Goal: Obtain resource: Download file/media

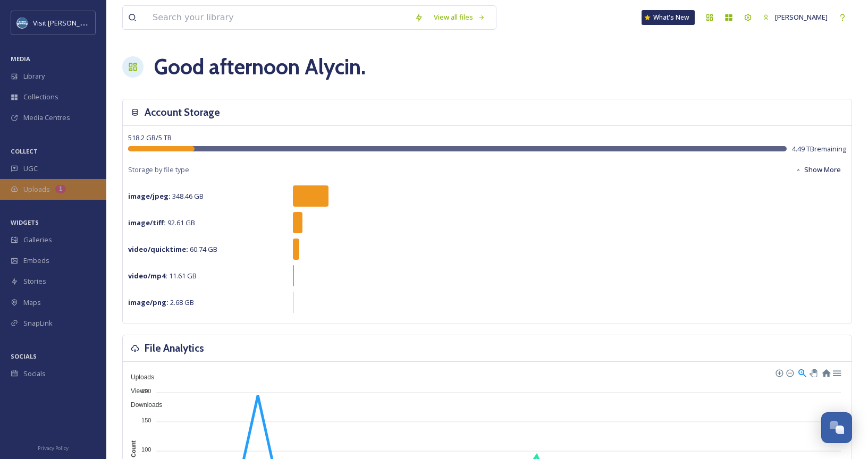
click at [46, 193] on span "Uploads" at bounding box center [36, 189] width 27 height 10
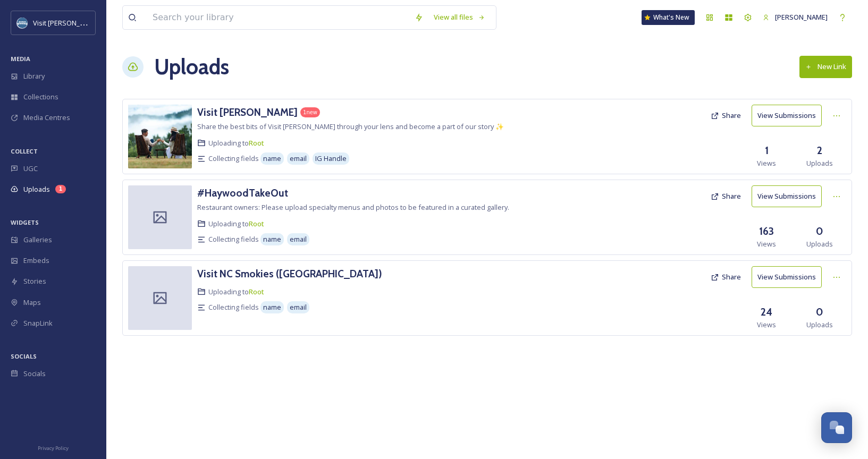
click at [790, 114] on button "View Submissions" at bounding box center [786, 116] width 70 height 22
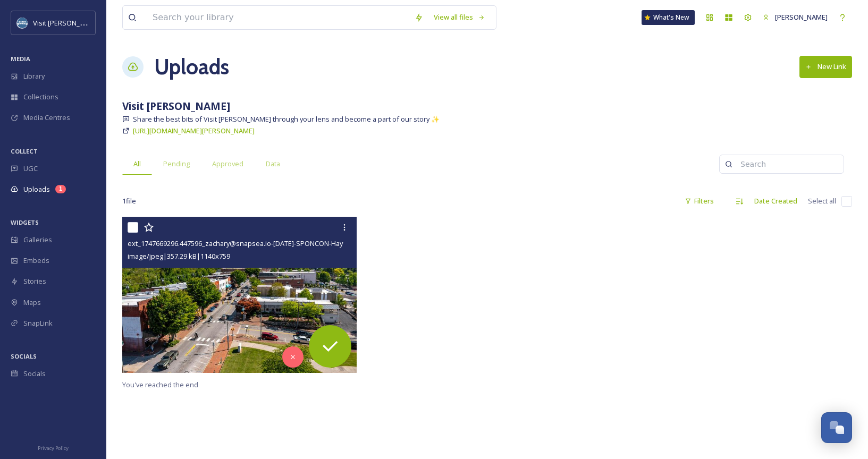
click at [223, 307] on img at bounding box center [239, 295] width 234 height 156
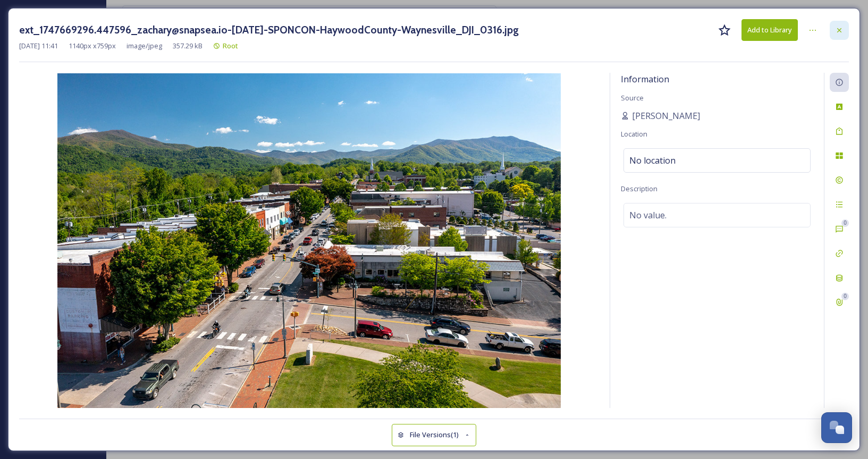
click at [839, 27] on icon at bounding box center [839, 30] width 9 height 9
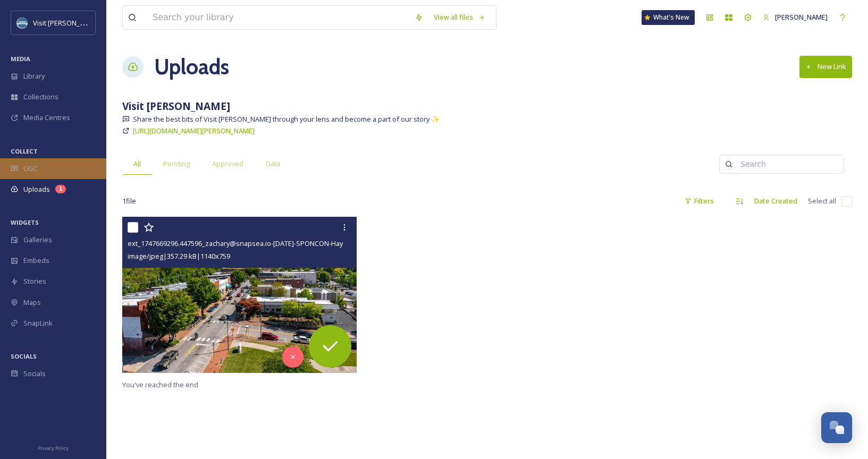
click at [66, 166] on div "UGC" at bounding box center [53, 168] width 106 height 21
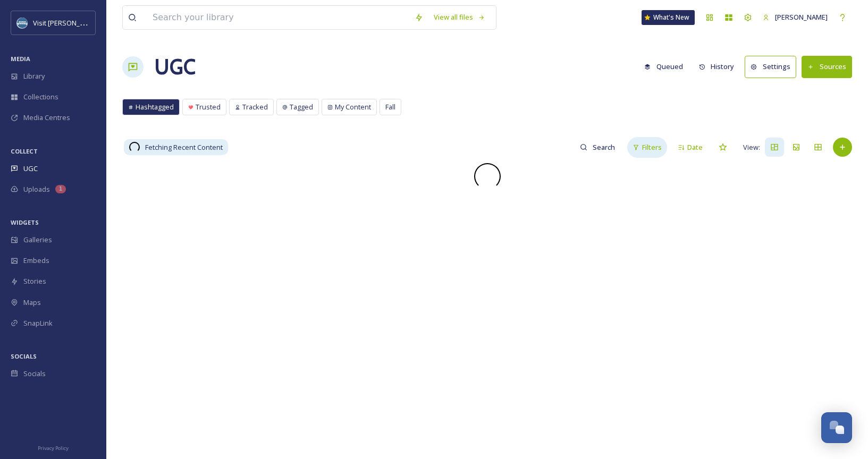
click at [648, 145] on span "Filters" at bounding box center [652, 147] width 20 height 10
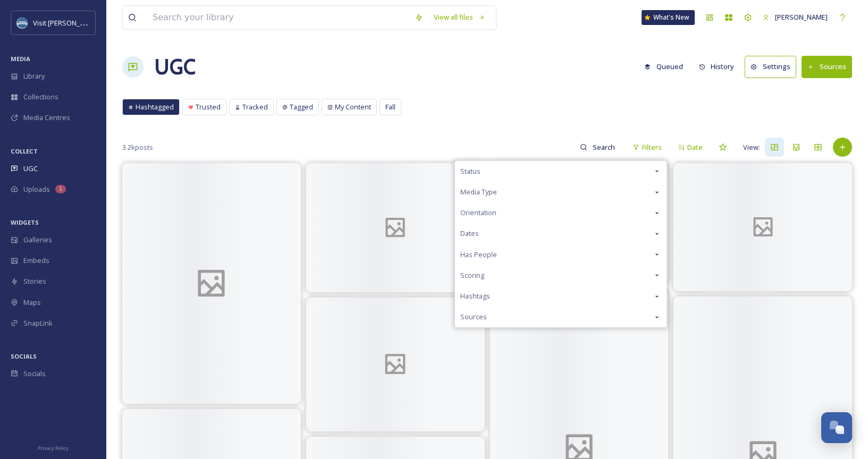
click at [580, 166] on div "Status" at bounding box center [560, 171] width 211 height 21
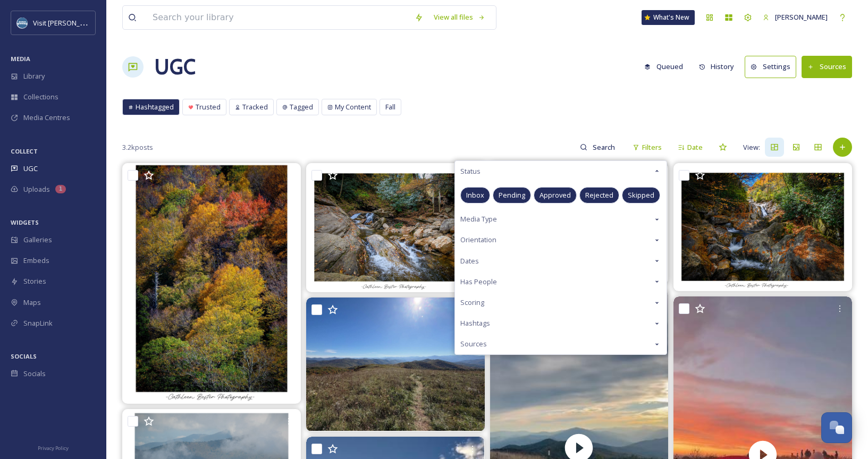
click at [544, 197] on span "Approved" at bounding box center [554, 195] width 31 height 10
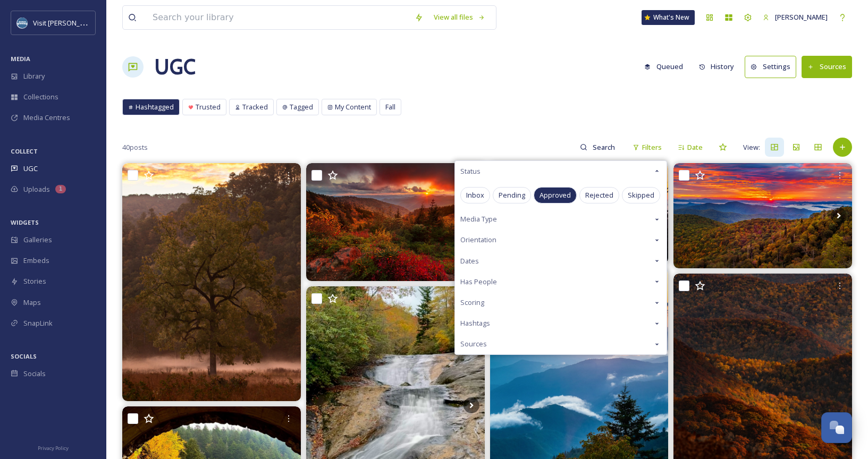
click at [457, 117] on div "Hashtagged Trusted Tracked Tagged My Content Fall Hashtagged Trusted Tracked Ta…" at bounding box center [486, 110] width 729 height 22
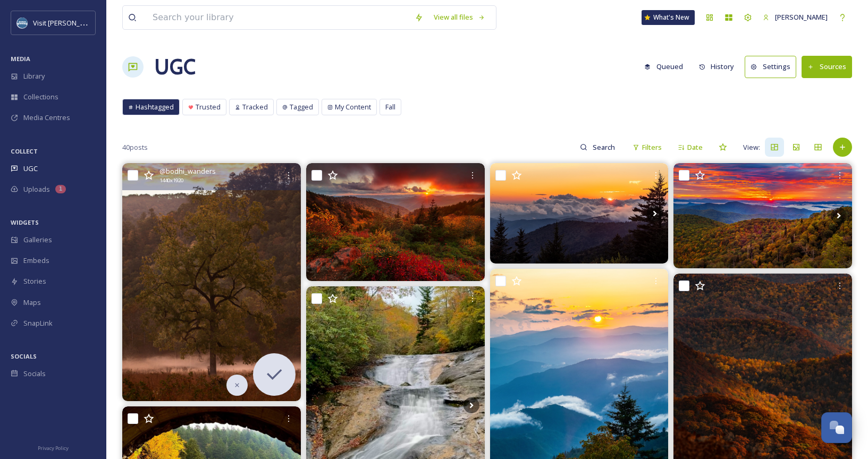
click at [193, 244] on img at bounding box center [211, 282] width 179 height 238
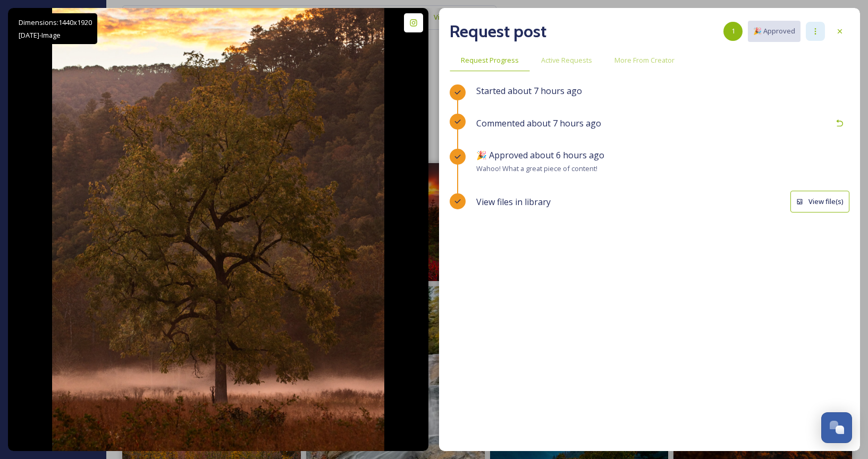
click at [820, 27] on div at bounding box center [814, 31] width 19 height 19
click at [818, 30] on icon at bounding box center [815, 31] width 9 height 9
click at [839, 31] on icon at bounding box center [839, 31] width 4 height 4
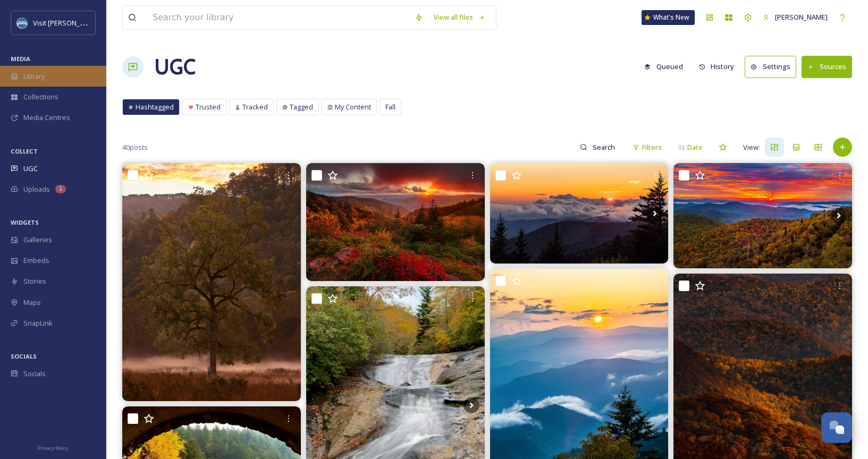
click at [63, 81] on div "Library" at bounding box center [53, 76] width 106 height 21
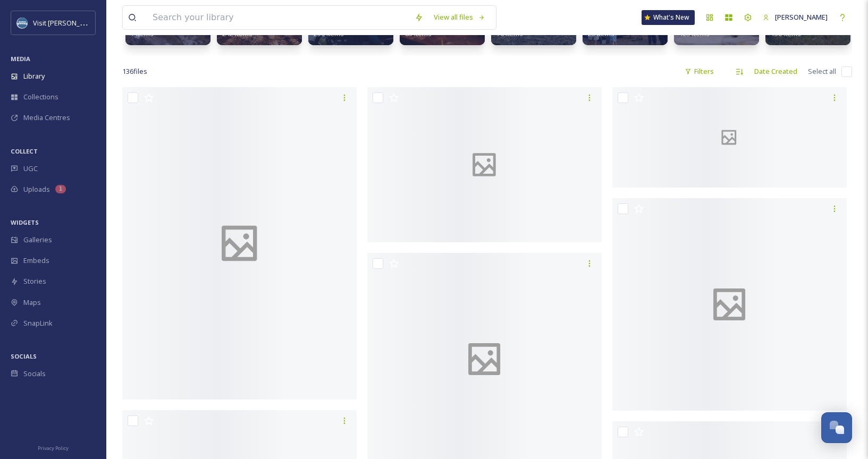
scroll to position [177, 0]
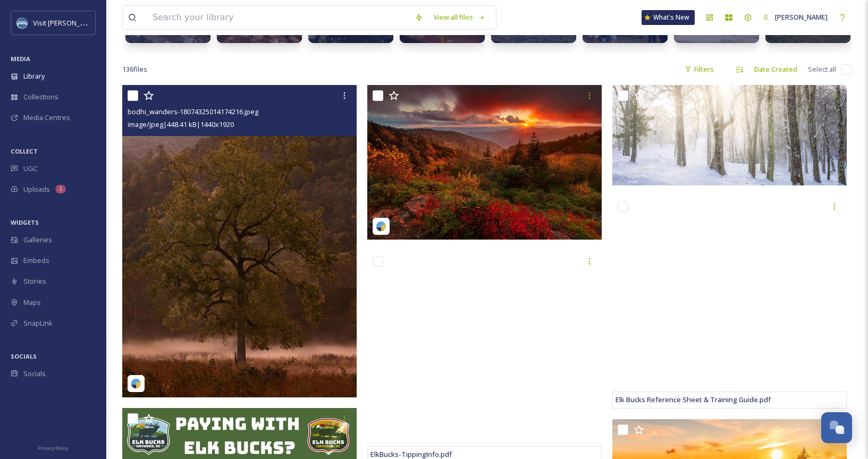
click at [270, 163] on img at bounding box center [239, 241] width 234 height 312
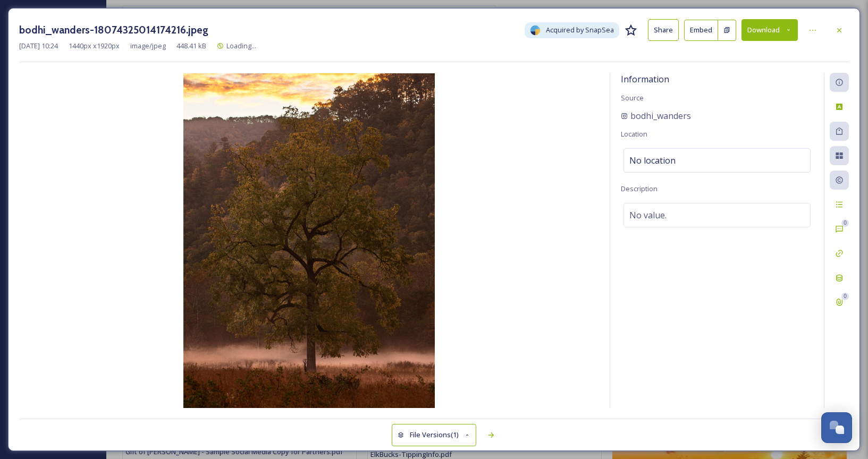
click at [774, 26] on button "Download" at bounding box center [769, 30] width 56 height 22
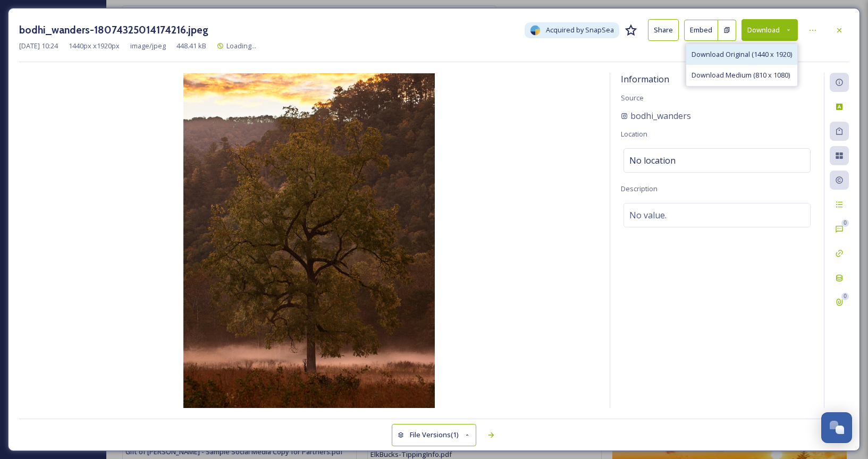
click at [763, 61] on div "Download Original (1440 x 1920)" at bounding box center [741, 54] width 111 height 21
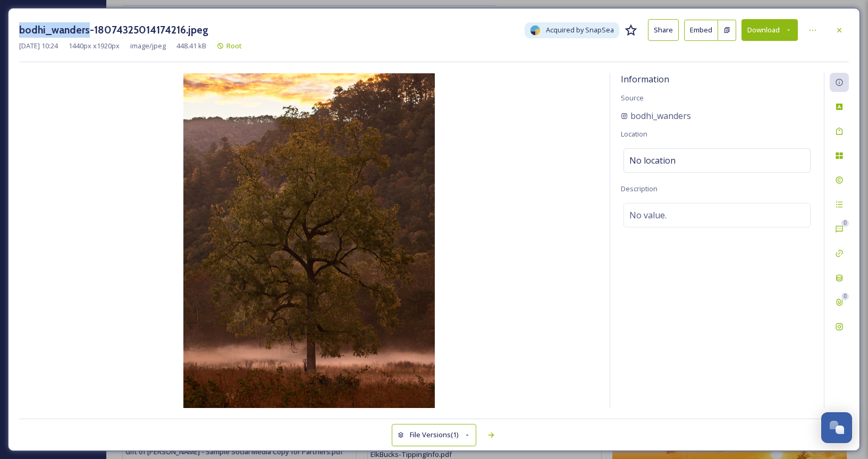
drag, startPoint x: 87, startPoint y: 32, endPoint x: 8, endPoint y: 31, distance: 78.6
click at [8, 31] on div "bodhi_wanders-18074325014174216.jpeg Acquired by SnapSea Share Embed Download […" at bounding box center [434, 229] width 852 height 443
copy h3 "bodhi_wanders"
click at [837, 35] on div at bounding box center [838, 30] width 19 height 19
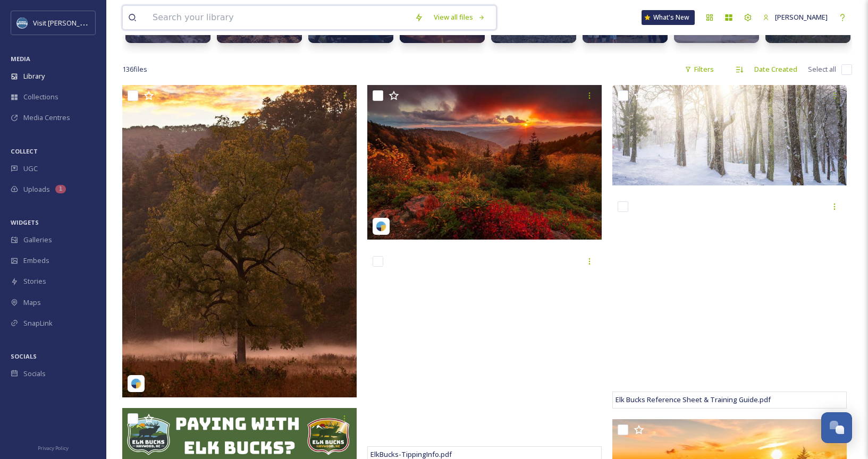
click at [240, 16] on input at bounding box center [278, 17] width 262 height 23
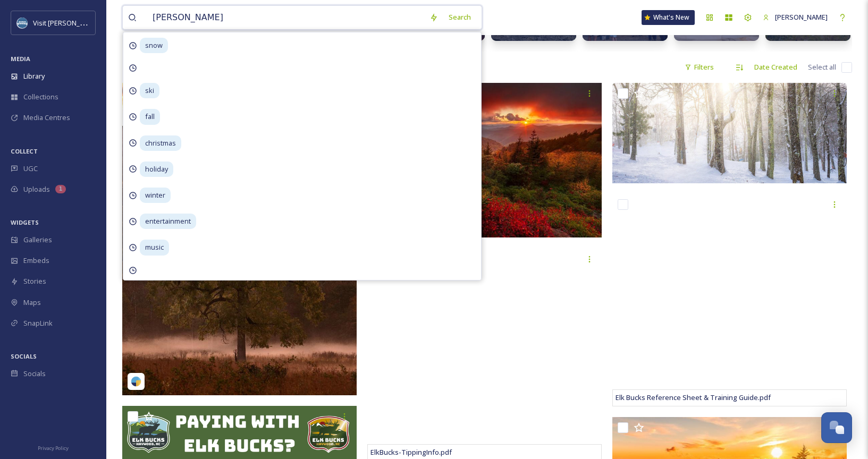
type input "dessert"
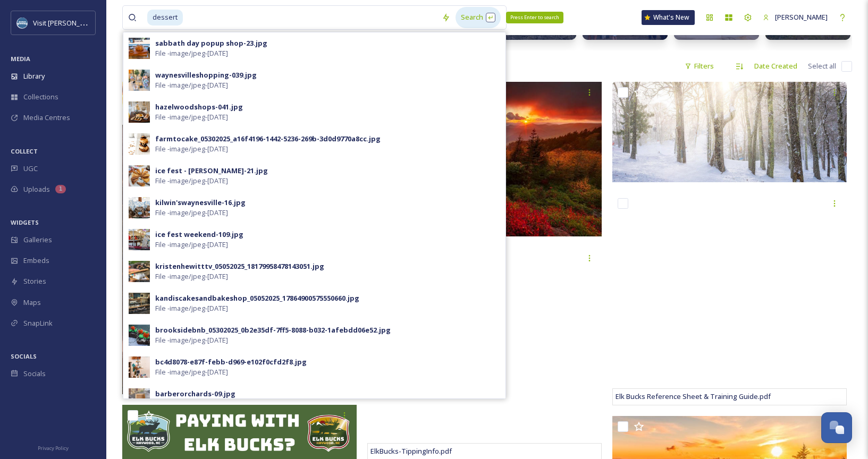
scroll to position [181, 1]
click at [485, 19] on div "Search Press Enter to search" at bounding box center [477, 17] width 45 height 21
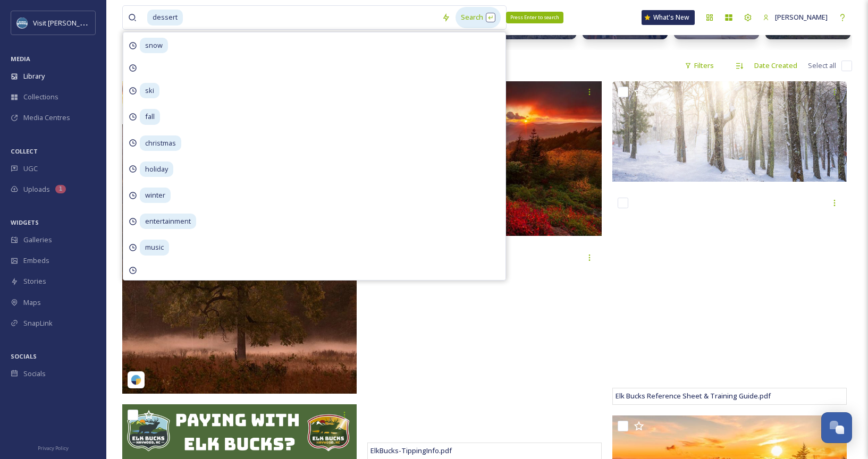
scroll to position [181, 0]
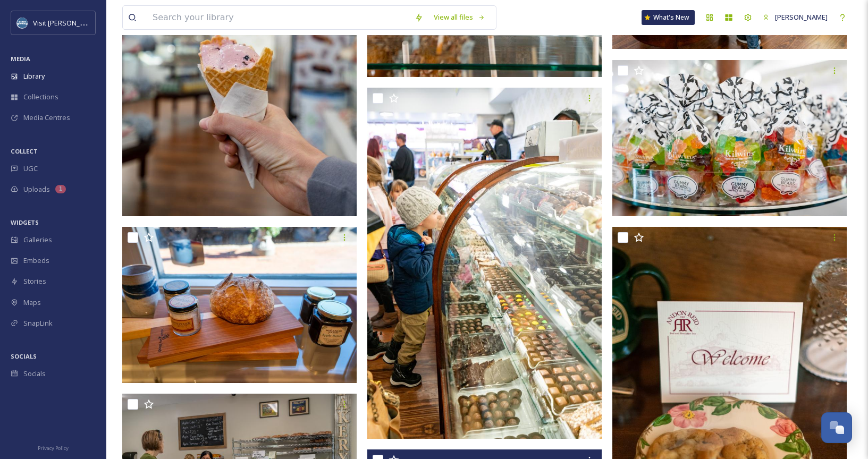
scroll to position [2158, 0]
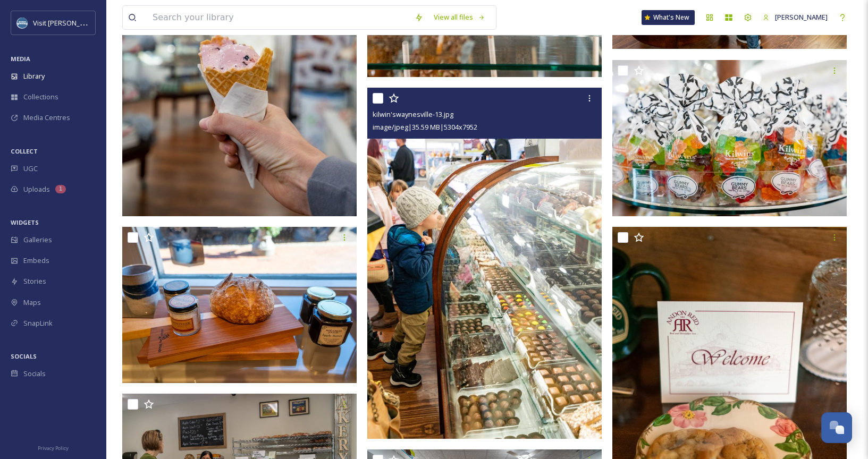
click at [556, 267] on img at bounding box center [484, 263] width 234 height 351
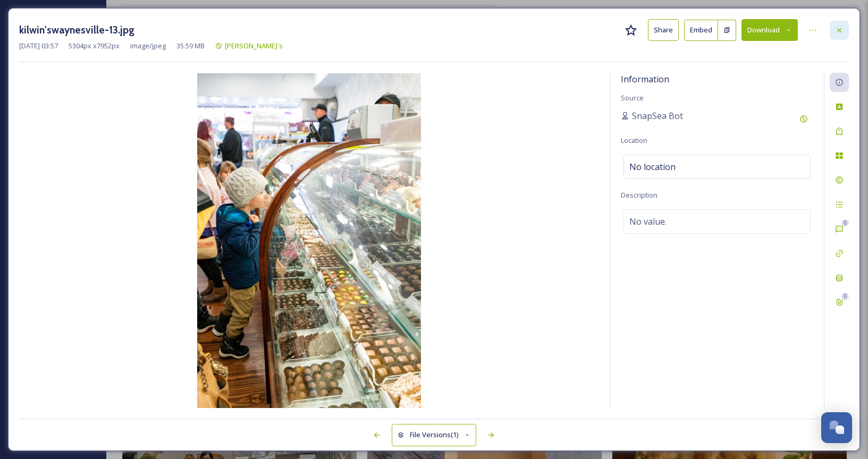
click at [844, 26] on div at bounding box center [838, 30] width 19 height 19
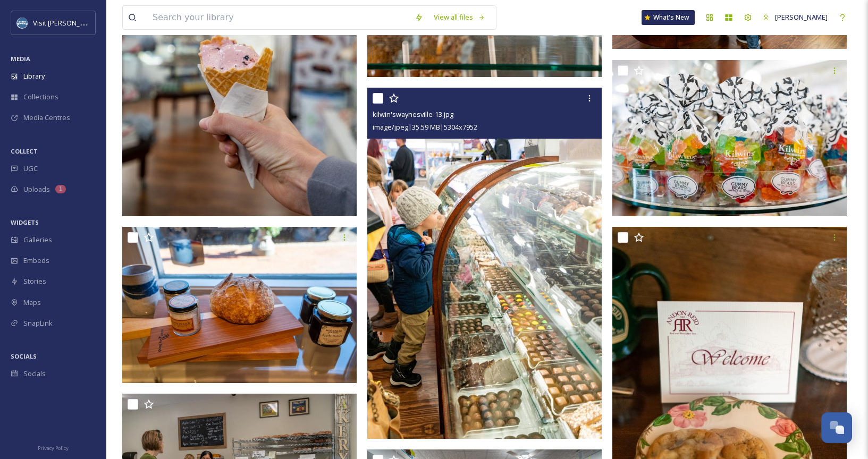
click at [378, 98] on input "checkbox" at bounding box center [377, 98] width 11 height 11
checkbox input "true"
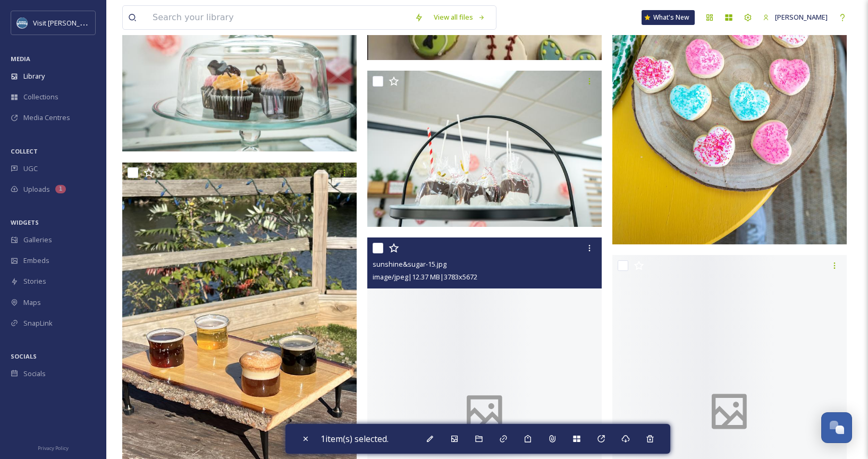
scroll to position [5304, 0]
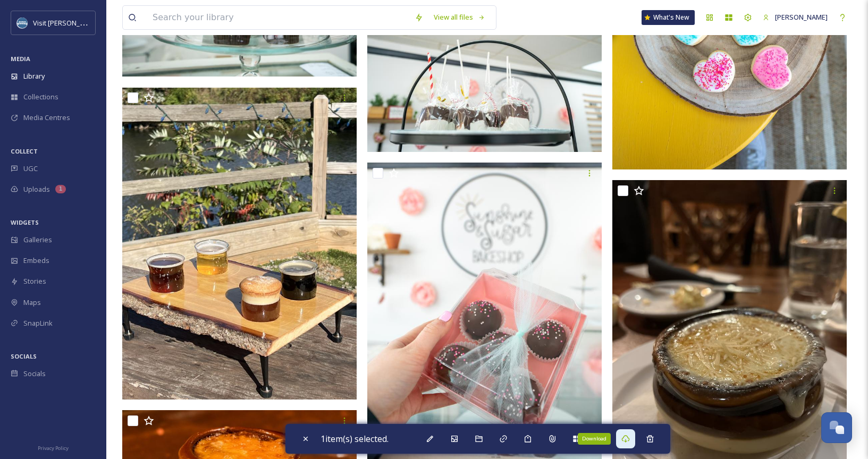
click at [634, 441] on div "Download" at bounding box center [625, 438] width 19 height 19
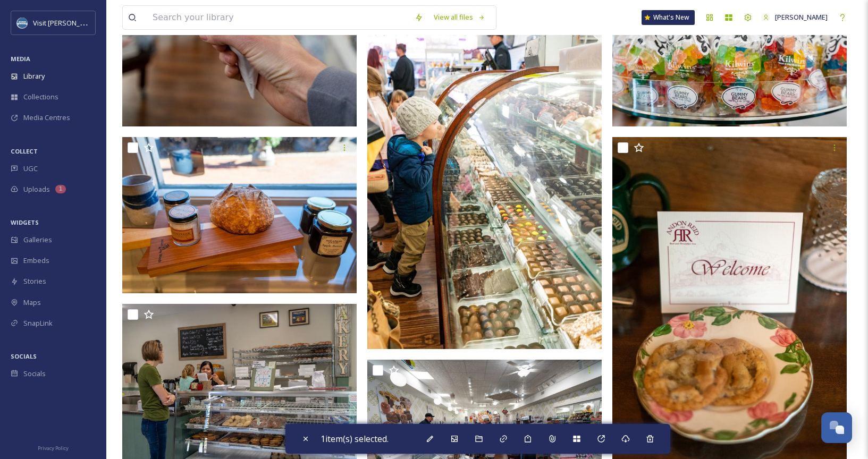
scroll to position [2255, 0]
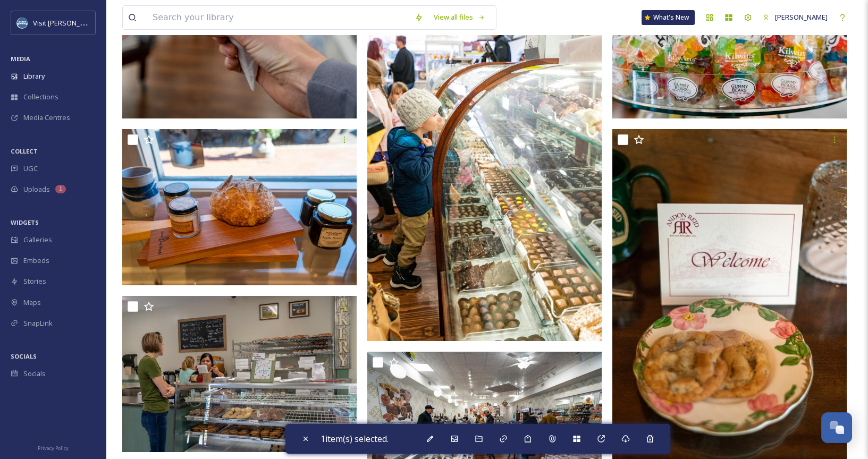
click at [479, 258] on img at bounding box center [484, 165] width 234 height 351
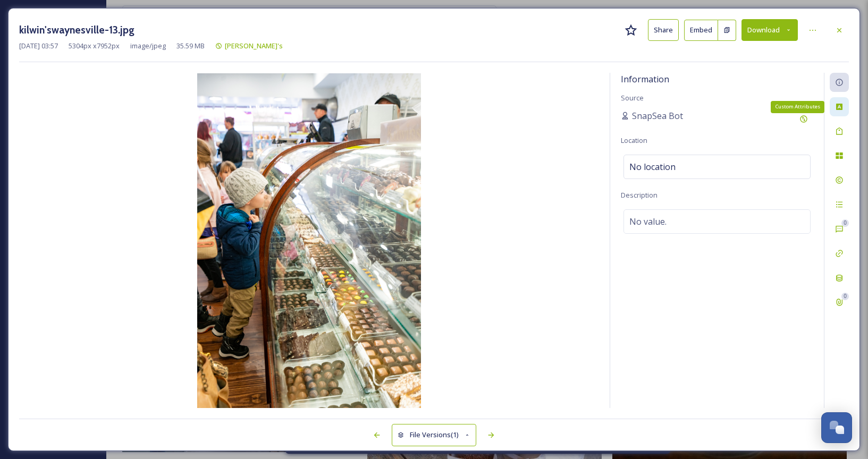
click at [840, 114] on div "Custom Attributes" at bounding box center [838, 106] width 19 height 19
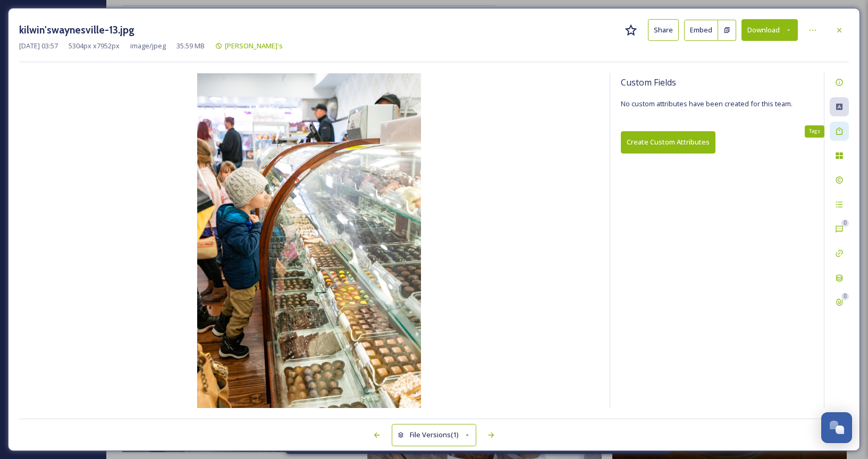
click at [839, 135] on div "Tags" at bounding box center [838, 131] width 19 height 19
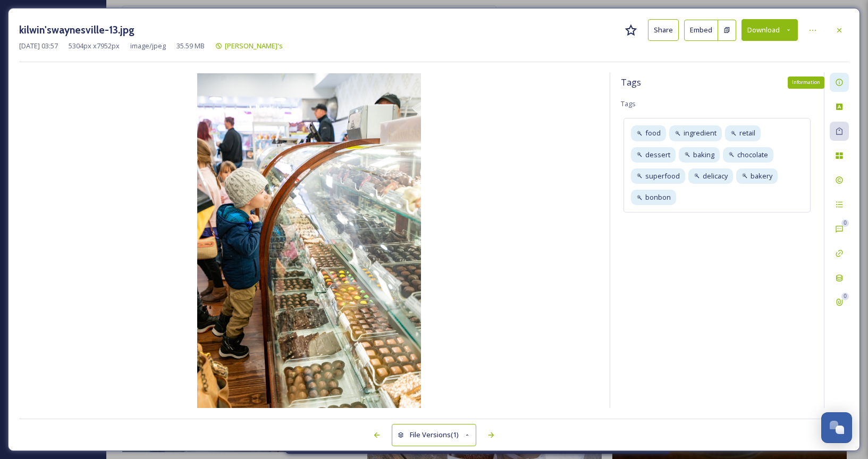
click at [845, 88] on div "Information" at bounding box center [838, 82] width 19 height 19
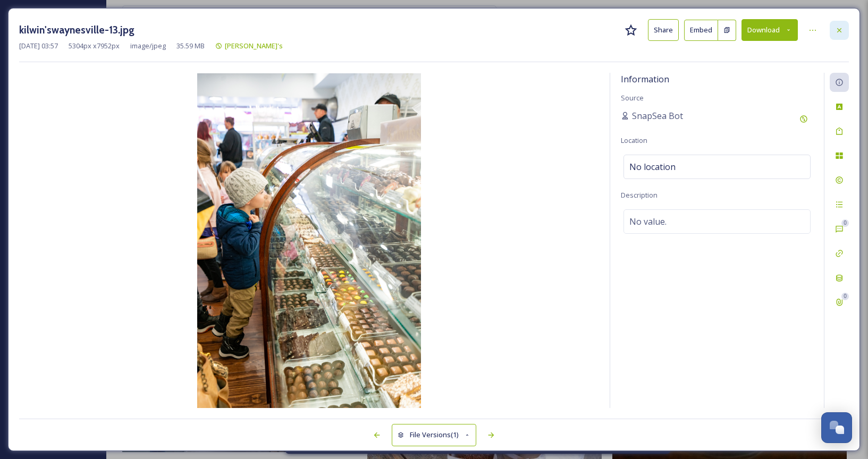
click at [838, 34] on icon at bounding box center [839, 30] width 9 height 9
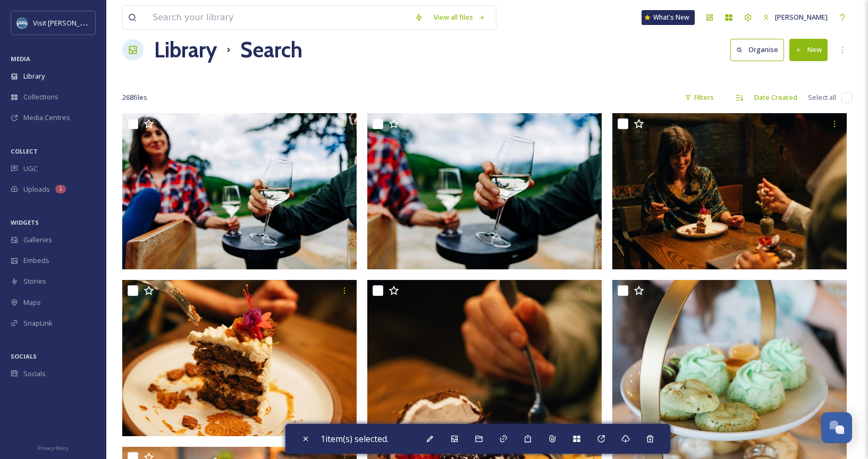
scroll to position [33, 0]
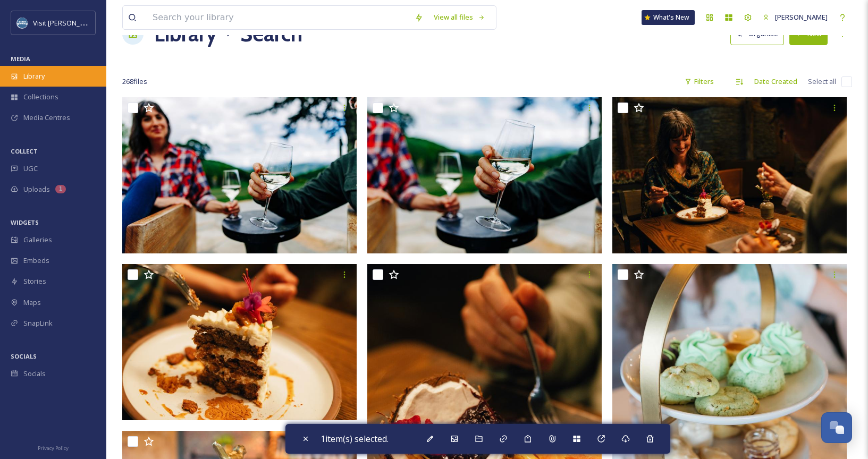
click at [70, 72] on div "Library" at bounding box center [53, 76] width 106 height 21
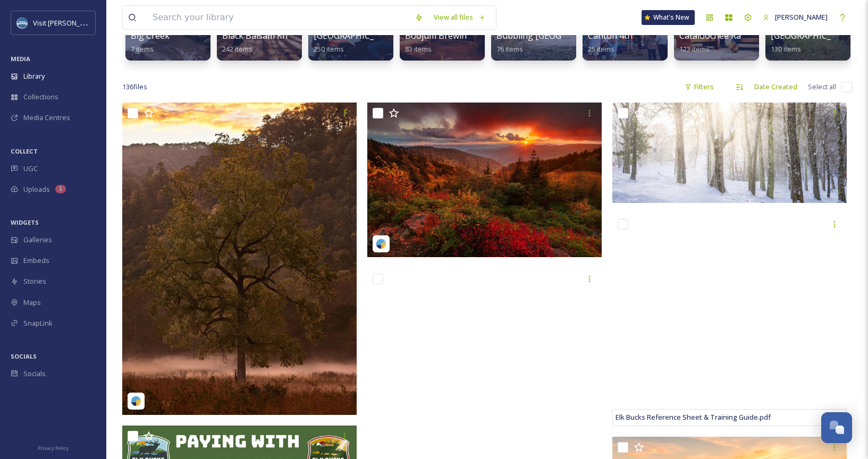
scroll to position [635, 0]
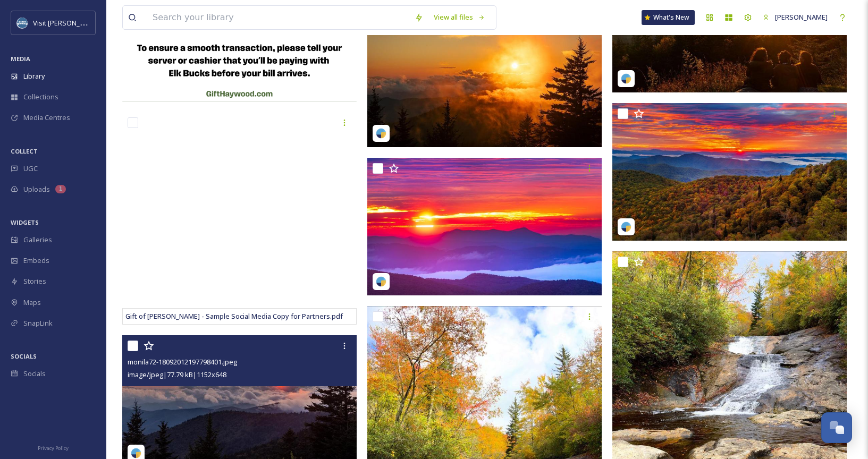
click at [258, 420] on img at bounding box center [239, 401] width 234 height 132
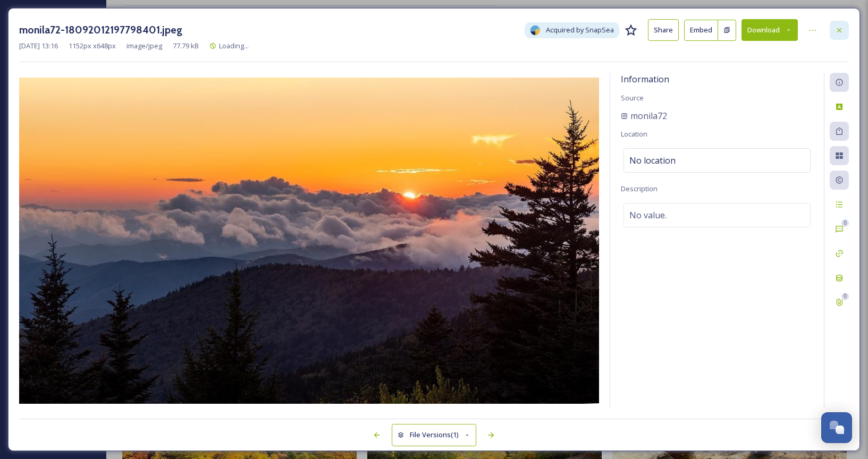
click at [836, 24] on div at bounding box center [838, 30] width 19 height 19
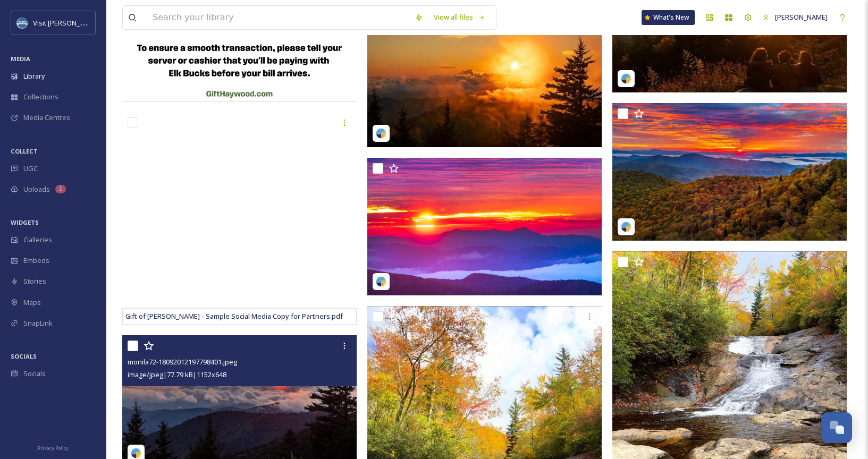
scroll to position [634, 0]
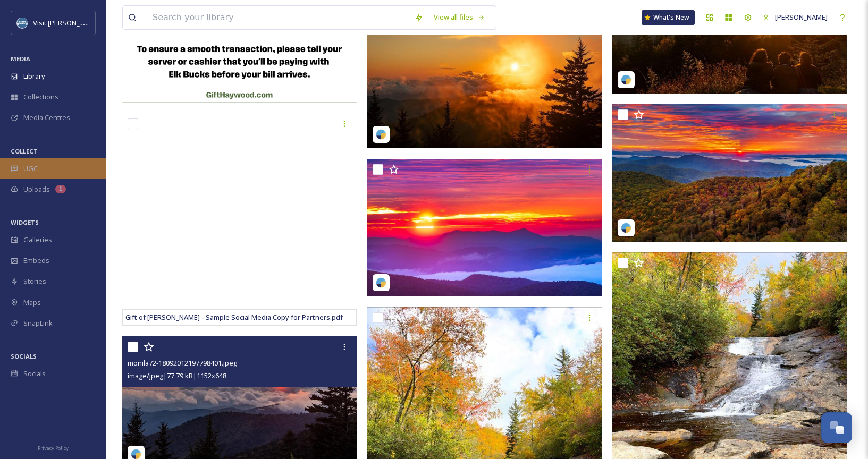
click at [14, 168] on icon at bounding box center [14, 169] width 6 height 6
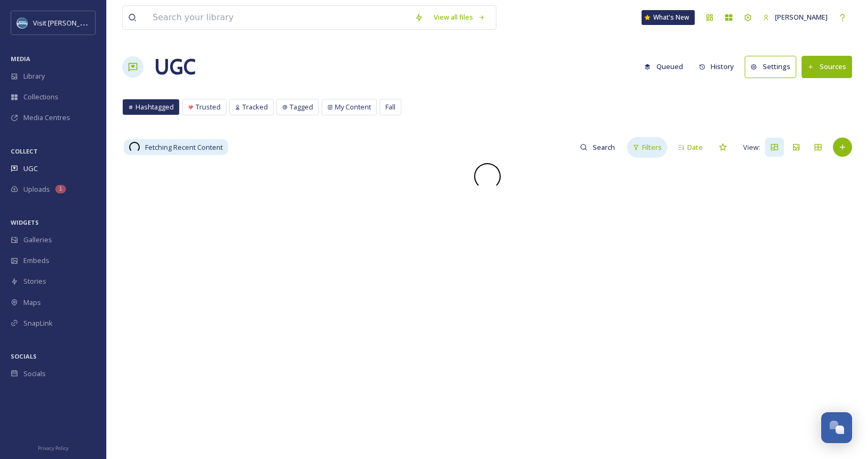
click at [648, 152] on span "Filters" at bounding box center [652, 147] width 20 height 10
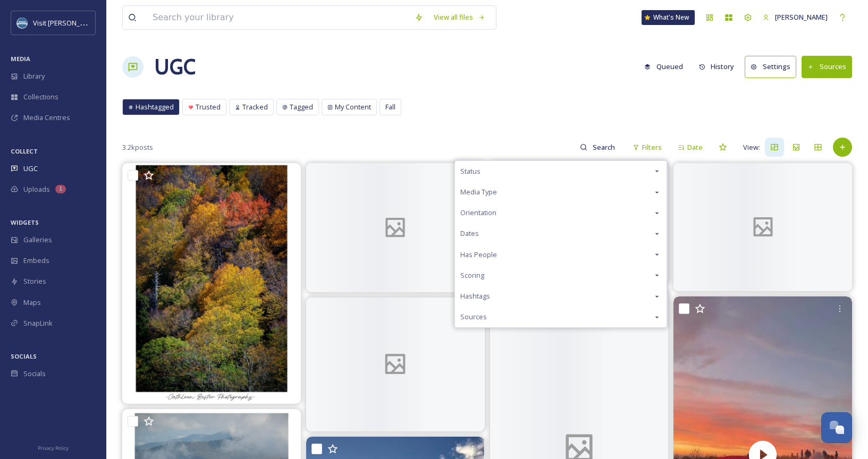
click at [540, 176] on div "Status" at bounding box center [560, 171] width 211 height 21
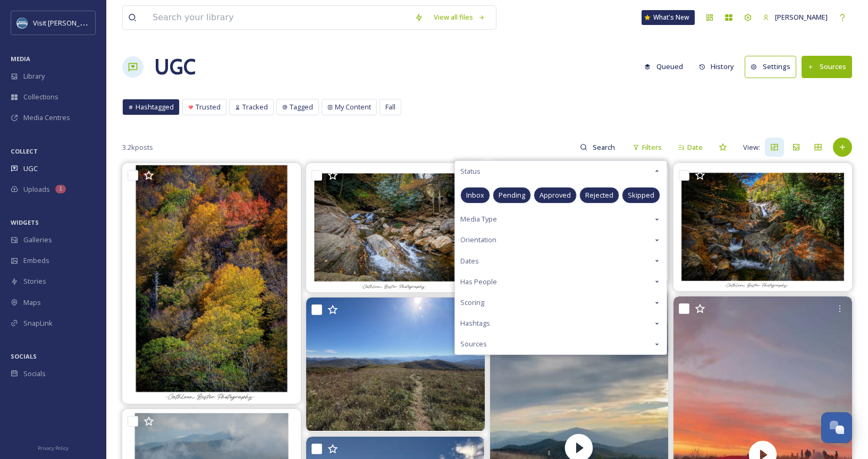
click at [571, 190] on div "Approved" at bounding box center [554, 195] width 43 height 16
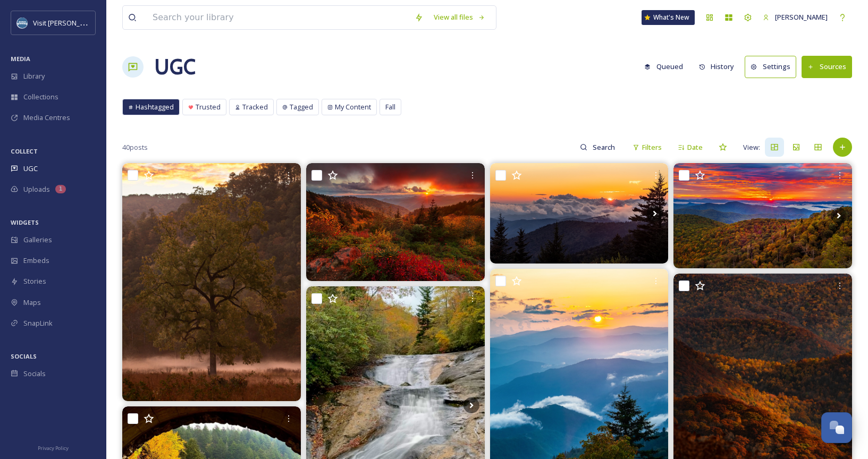
click at [480, 108] on div "Hashtagged Trusted Tracked Tagged My Content Fall Hashtagged Trusted Tracked Ta…" at bounding box center [486, 110] width 729 height 22
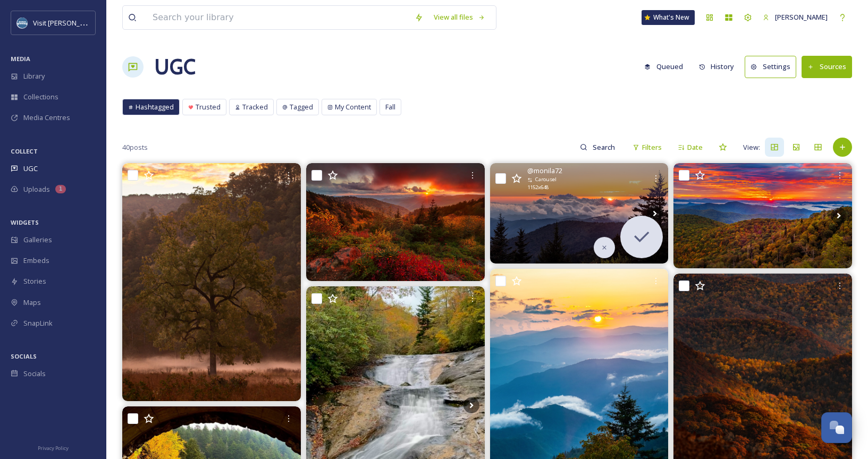
click at [576, 231] on img at bounding box center [579, 213] width 179 height 100
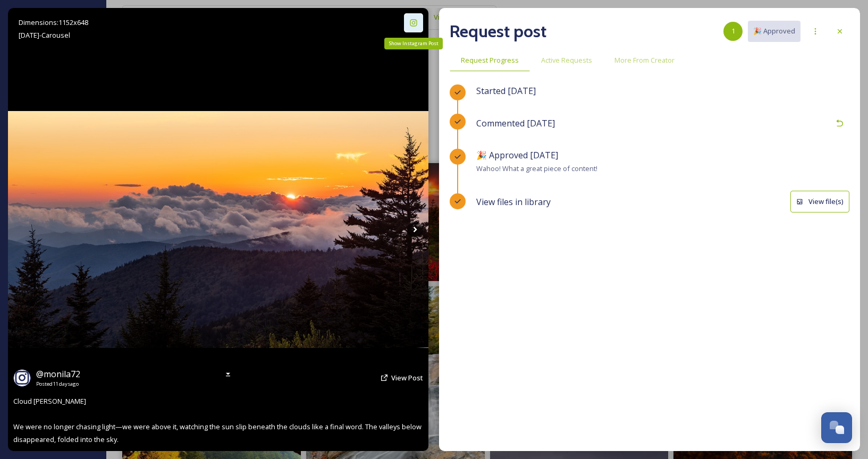
click at [412, 20] on icon at bounding box center [413, 23] width 9 height 9
